Goal: Complete application form

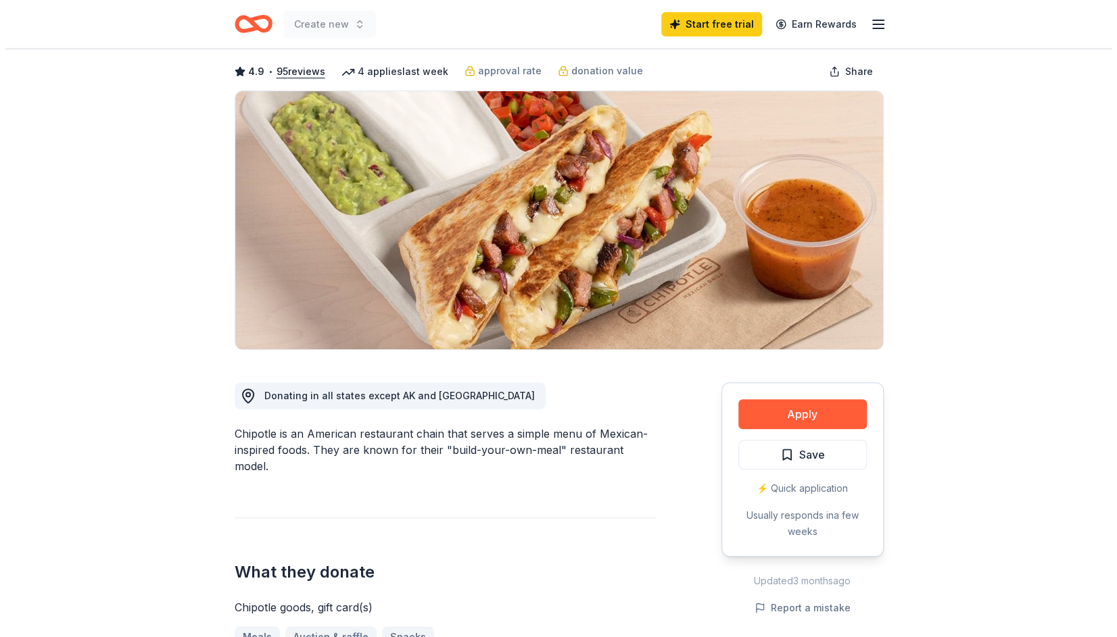
scroll to position [270, 0]
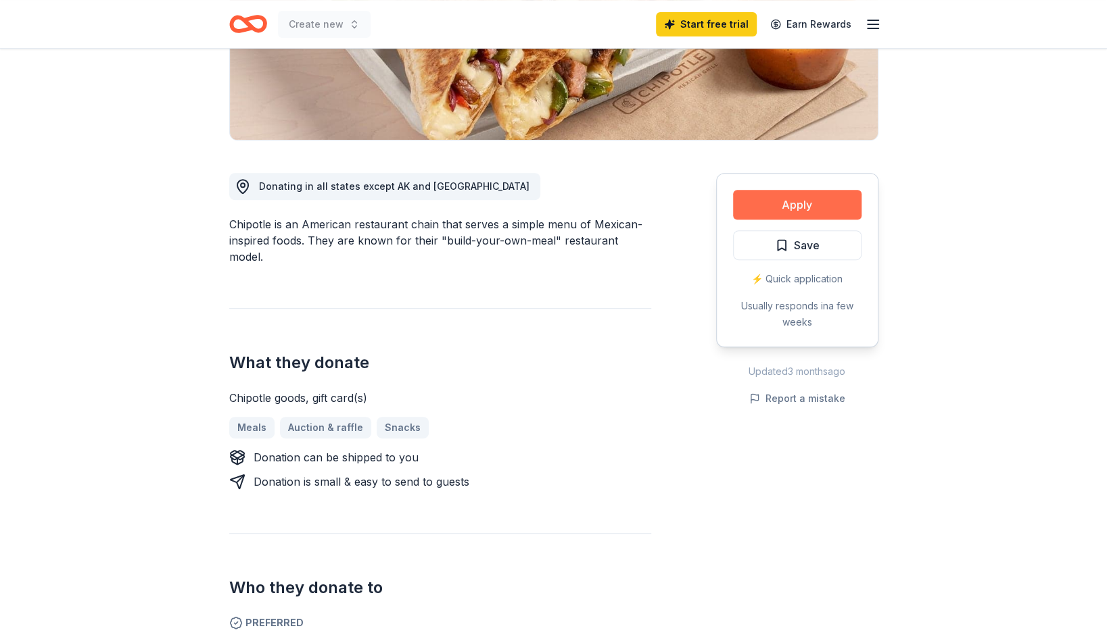
click at [783, 206] on button "Apply" at bounding box center [797, 205] width 128 height 30
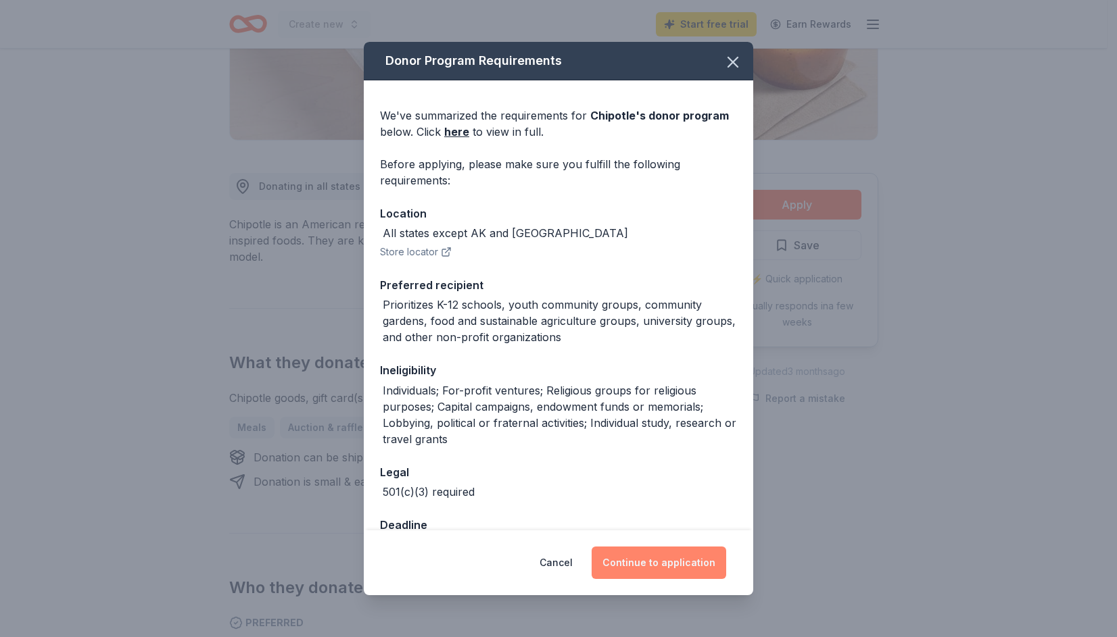
click at [658, 562] on button "Continue to application" at bounding box center [659, 563] width 135 height 32
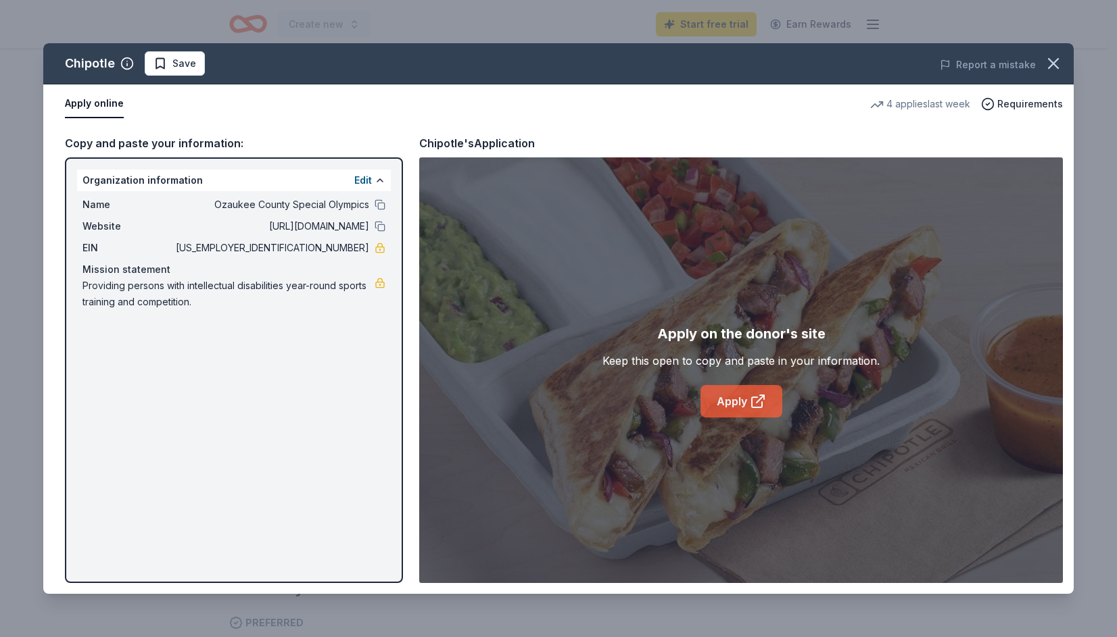
click at [721, 399] on link "Apply" at bounding box center [741, 401] width 82 height 32
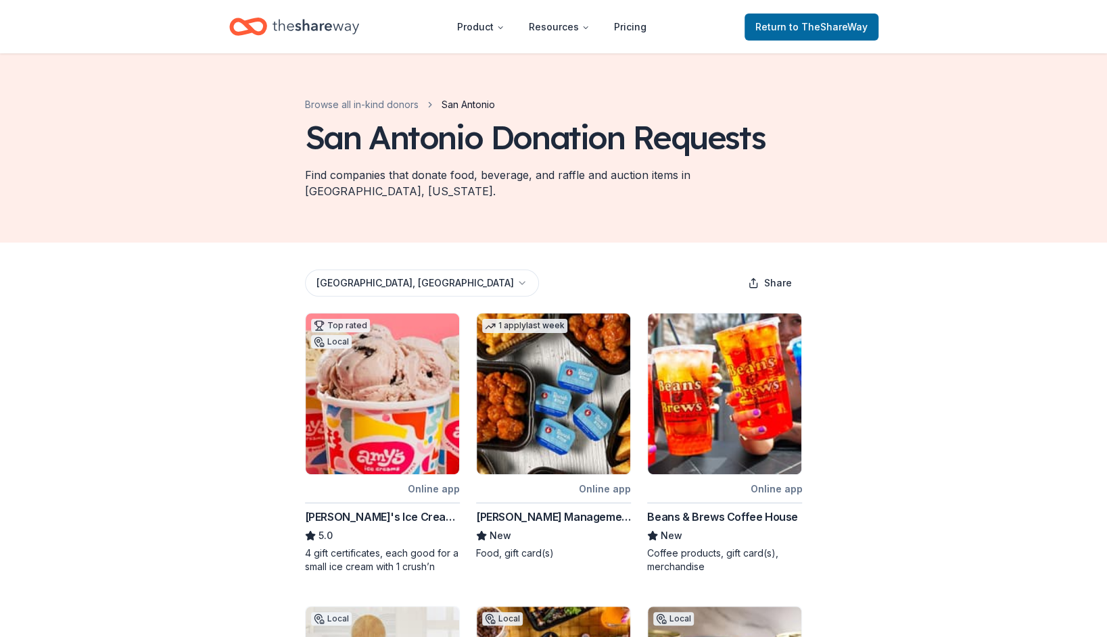
click at [293, 28] on icon "Home" at bounding box center [315, 27] width 87 height 28
click at [824, 32] on span "Return to TheShareWay" at bounding box center [811, 27] width 112 height 16
